Goal: Task Accomplishment & Management: Use online tool/utility

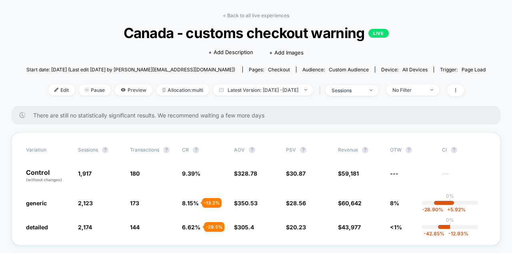
scroll to position [40, 0]
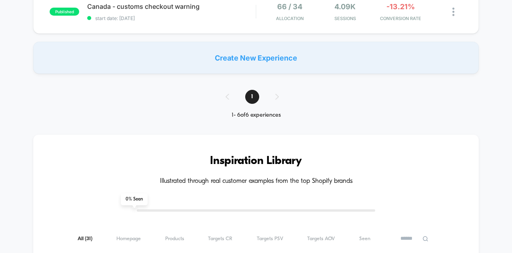
scroll to position [360, 0]
click at [147, 18] on span "start date: [DATE]" at bounding box center [171, 18] width 169 height 6
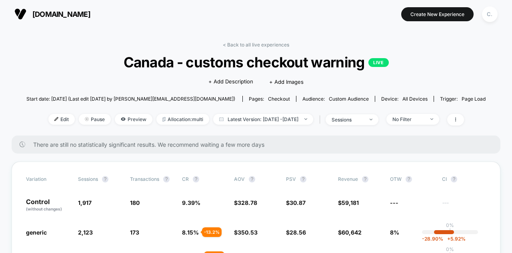
scroll to position [80, 0]
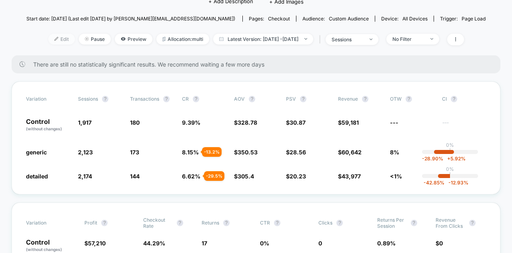
click at [54, 36] on span "Edit" at bounding box center [61, 39] width 26 height 11
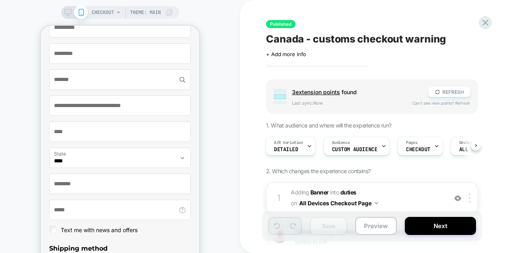
scroll to position [360, 0]
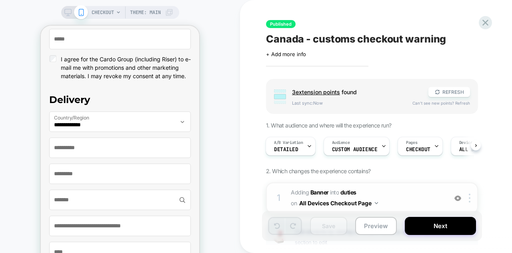
click at [411, 192] on span "#_loomi_addon_1736171897346_dup1738585927_dup1748938597 Adding Banner INTO duti…" at bounding box center [367, 198] width 152 height 22
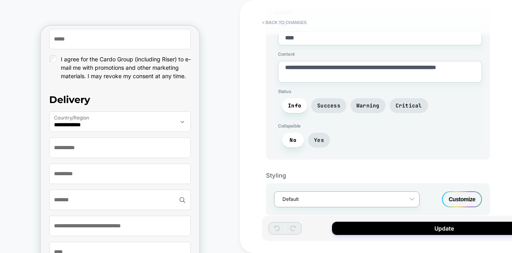
scroll to position [0, 0]
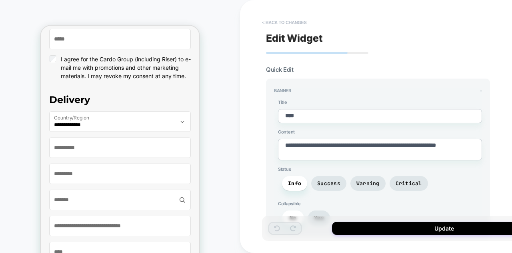
click at [271, 20] on button "< Back to changes" at bounding box center [284, 22] width 53 height 13
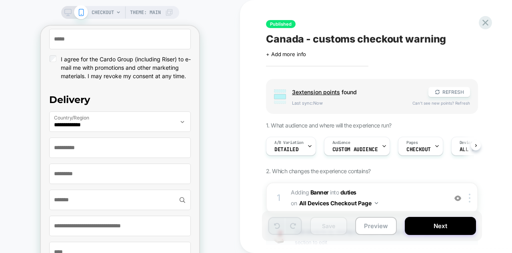
scroll to position [0, 0]
click at [311, 149] on div at bounding box center [309, 146] width 5 height 18
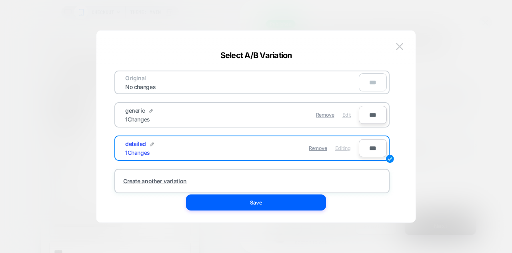
click at [347, 116] on span "Edit" at bounding box center [347, 115] width 8 height 6
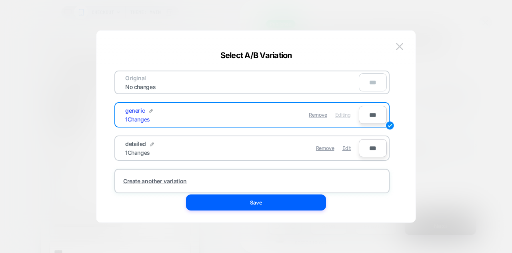
click at [251, 112] on div "Remove Editing" at bounding box center [298, 115] width 113 height 16
click at [150, 112] on img at bounding box center [151, 111] width 4 height 4
click at [230, 116] on div "******* Save" at bounding box center [238, 115] width 242 height 20
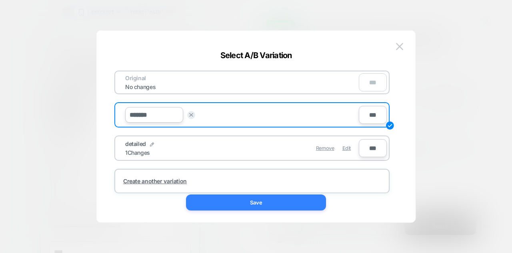
click at [235, 198] on button "Save" at bounding box center [256, 202] width 140 height 16
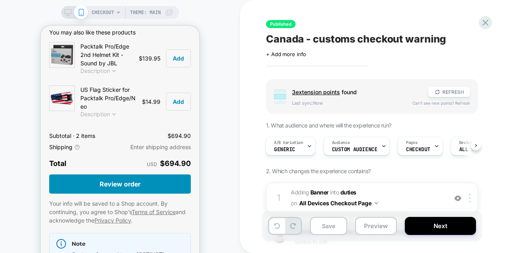
scroll to position [1288, 0]
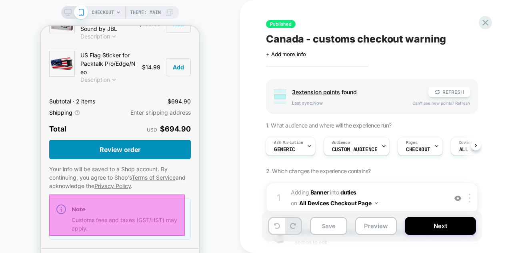
drag, startPoint x: 73, startPoint y: 207, endPoint x: 82, endPoint y: 207, distance: 8.8
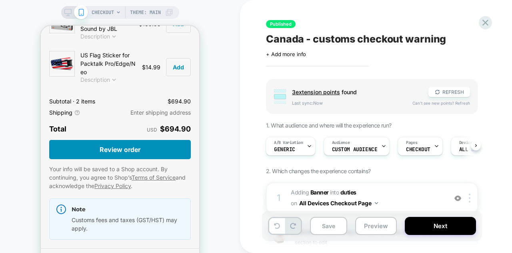
drag, startPoint x: 303, startPoint y: 36, endPoint x: 335, endPoint y: 38, distance: 32.1
click at [335, 38] on span "Canada - customs checkout warning" at bounding box center [356, 39] width 180 height 12
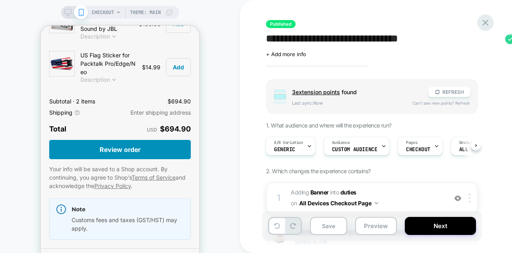
click at [488, 26] on icon at bounding box center [485, 22] width 11 height 11
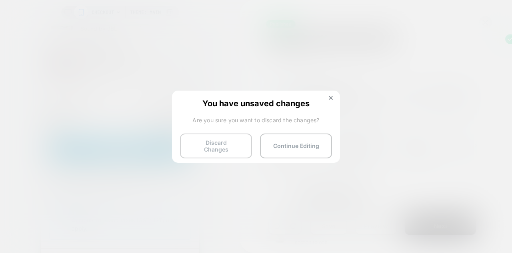
click at [236, 143] on button "Discard Changes" at bounding box center [216, 145] width 72 height 25
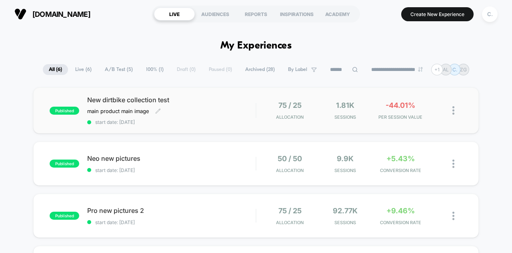
click at [142, 96] on span "New dirtbike collection test" at bounding box center [171, 100] width 169 height 8
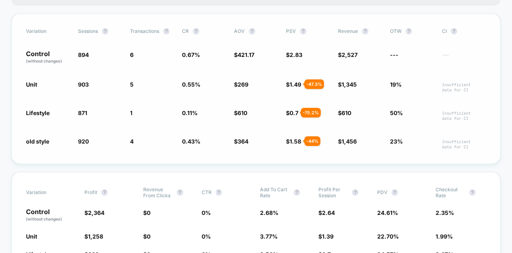
scroll to position [280, 0]
